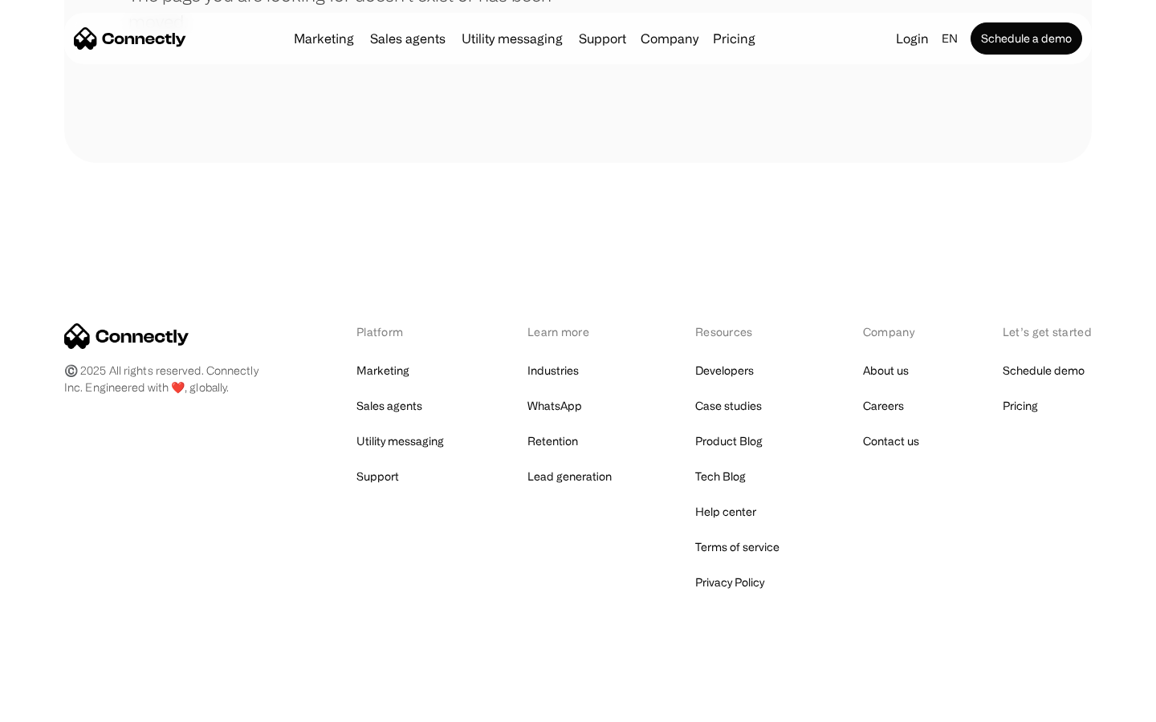
scroll to position [293, 0]
